Goal: Task Accomplishment & Management: Use online tool/utility

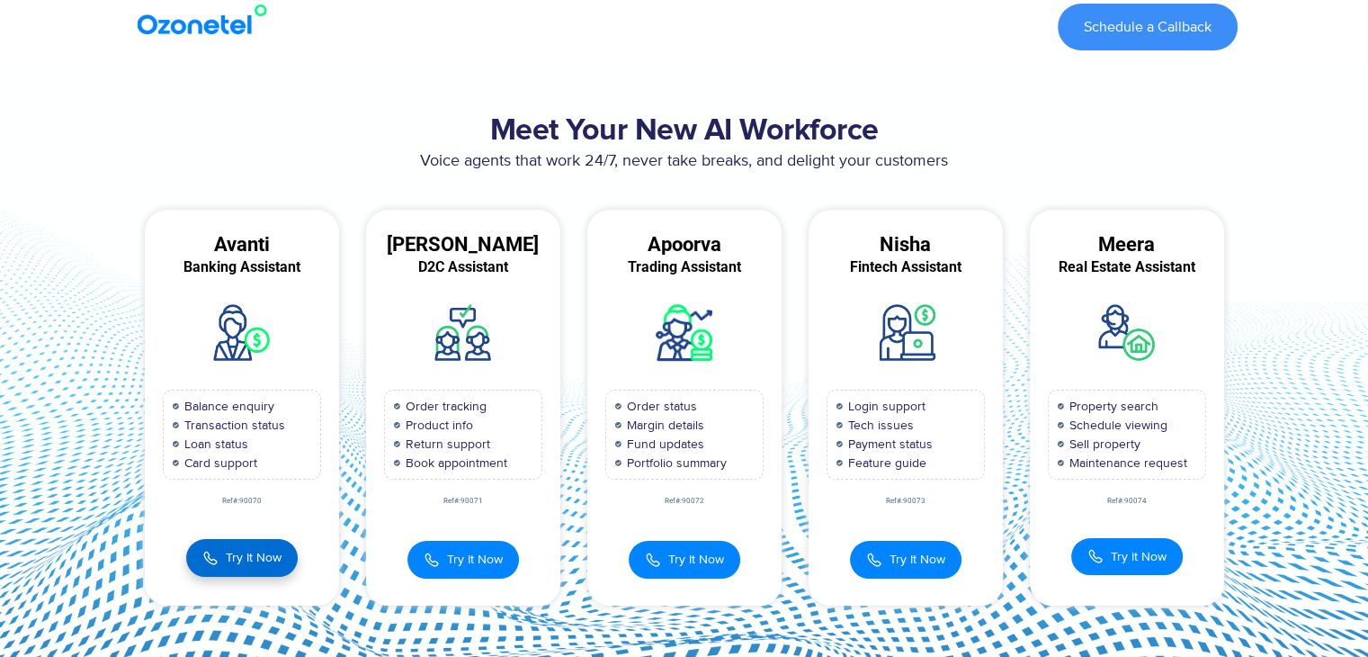
click at [245, 549] on span "Try It Now" at bounding box center [254, 557] width 56 height 19
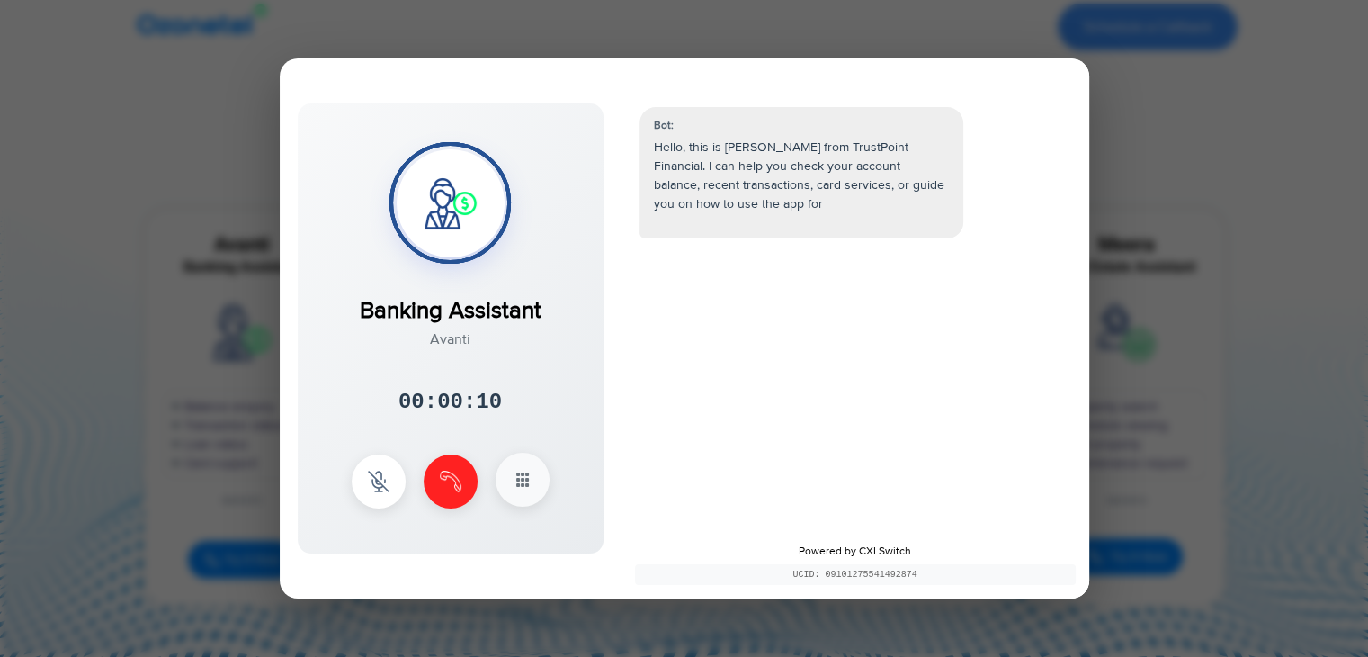
click at [526, 465] on button at bounding box center [523, 479] width 54 height 54
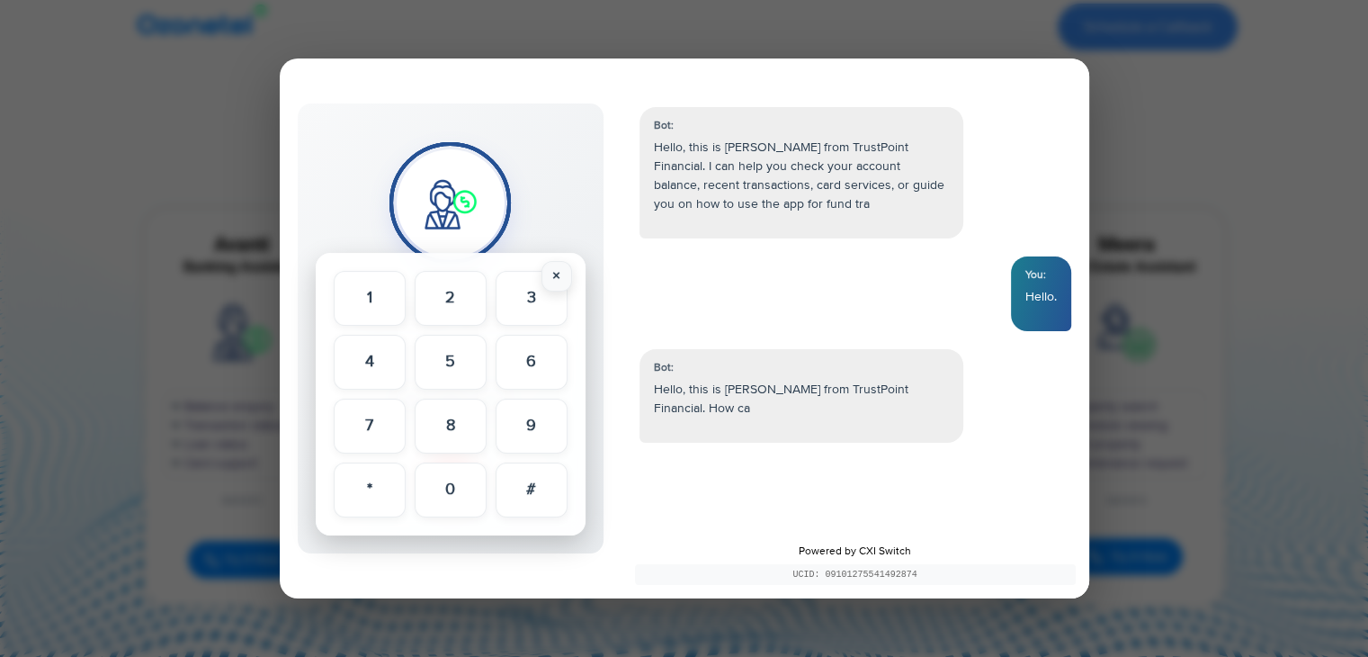
click at [554, 264] on button "×" at bounding box center [556, 276] width 31 height 31
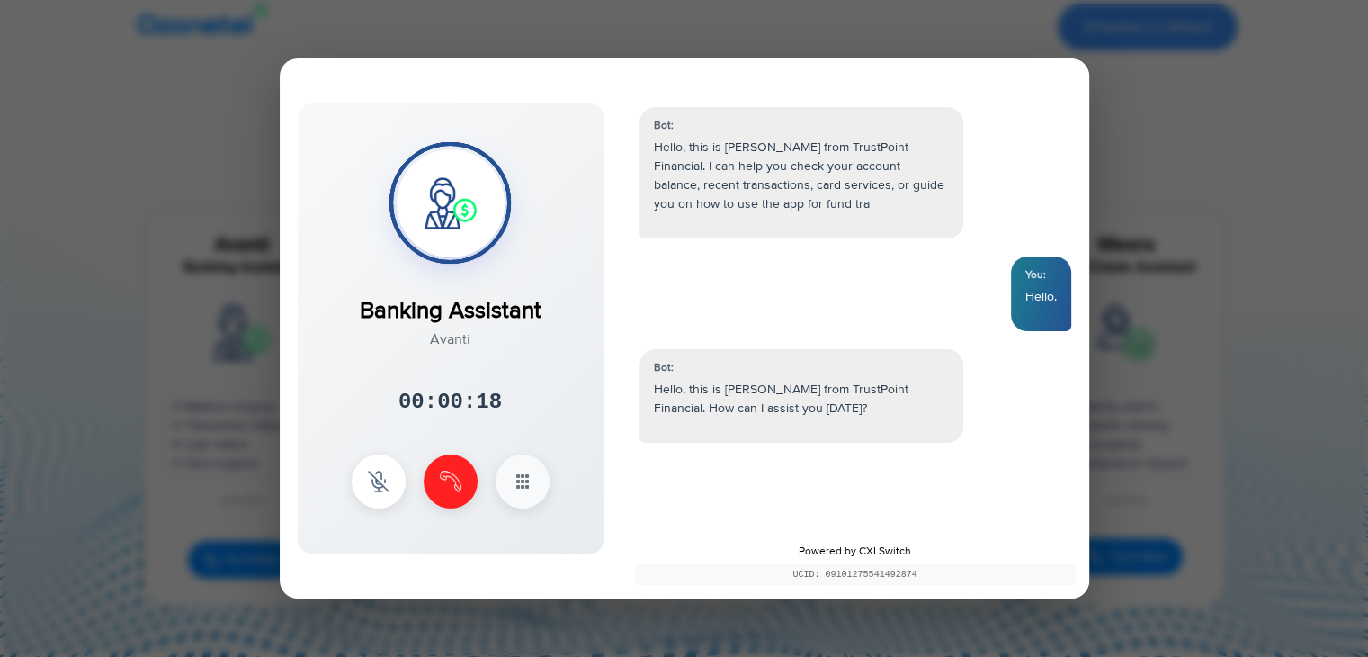
click at [818, 487] on div "Bot: Hello, this is [PERSON_NAME] from TrustPoint Financial. I can help you che…" at bounding box center [856, 309] width 468 height 441
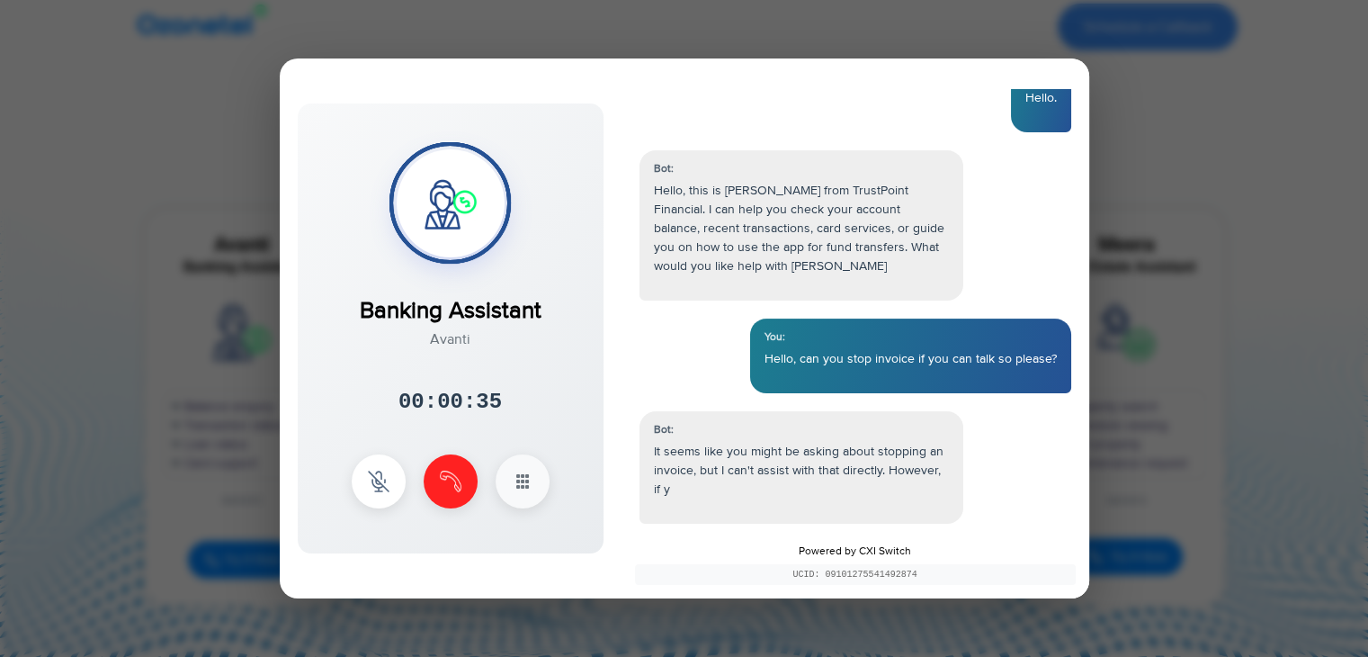
scroll to position [421, 0]
